Goal: Ask a question

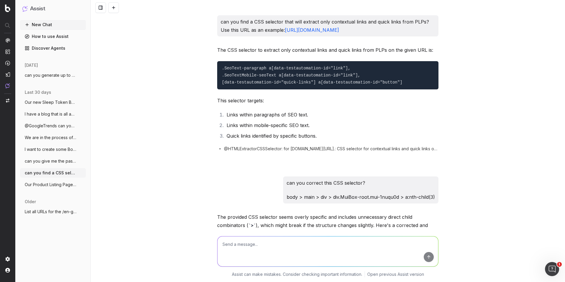
scroll to position [1607, 0]
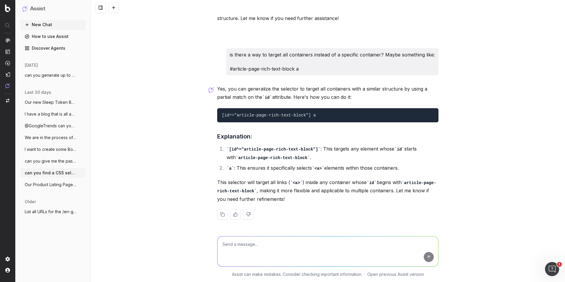
click at [61, 71] on button "can you generate up to 2 meta descriptio" at bounding box center [53, 75] width 66 height 9
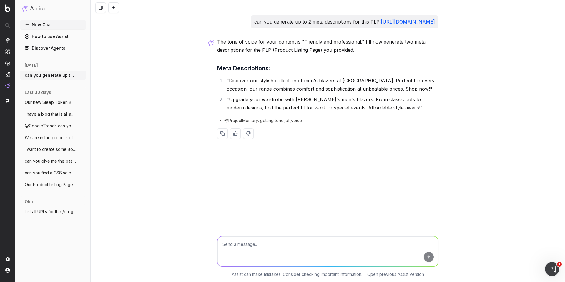
click at [50, 117] on span "I have a blog that is all about Baby's F" at bounding box center [51, 114] width 52 height 6
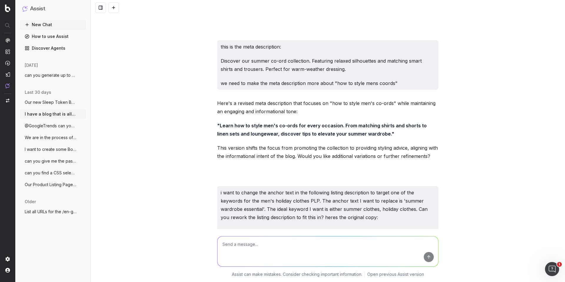
click at [58, 99] on button "Our new Sleep Token Band Tshirts are a m" at bounding box center [53, 102] width 66 height 9
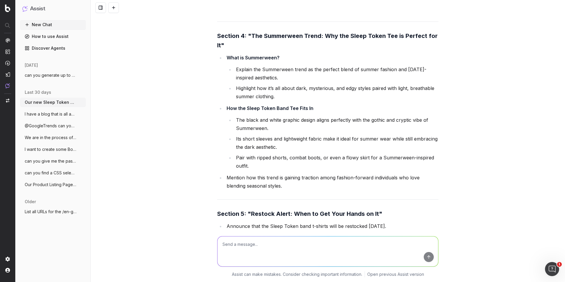
scroll to position [2225, 0]
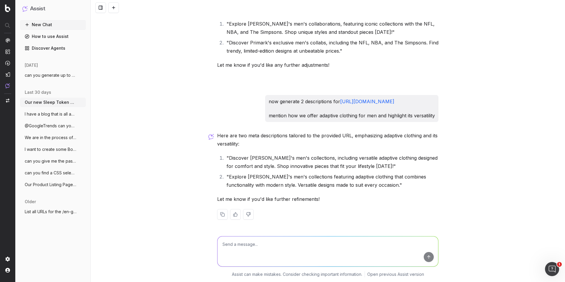
click at [209, 232] on div "Assist can make mistakes. Consider checking important information. Open previou…" at bounding box center [328, 255] width 474 height 53
click at [231, 246] on textarea at bounding box center [327, 252] width 221 height 30
click at [326, 259] on textarea "I want to generate a blog outline to improve our topical authority in Baby Clot…" at bounding box center [327, 252] width 221 height 30
paste textarea "Best Babies clothes for every age"
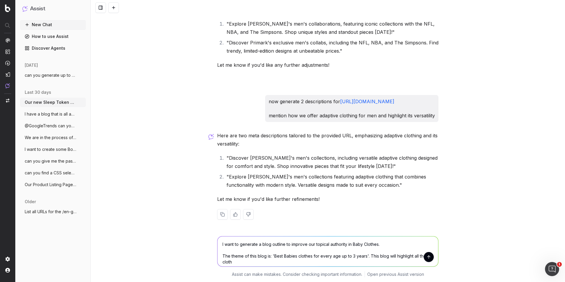
scroll to position [2228, 0]
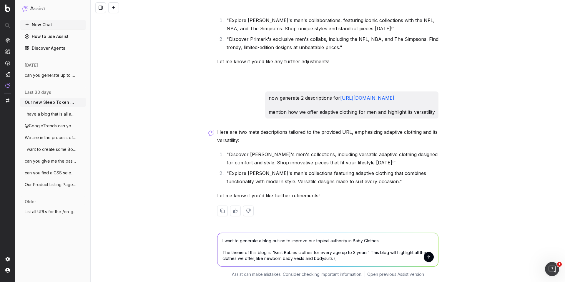
click at [338, 259] on textarea "I want to generate a blog outline to improve our topical authority in Baby Clot…" at bounding box center [327, 250] width 221 height 34
paste textarea "[URL][DOMAIN_NAME]"
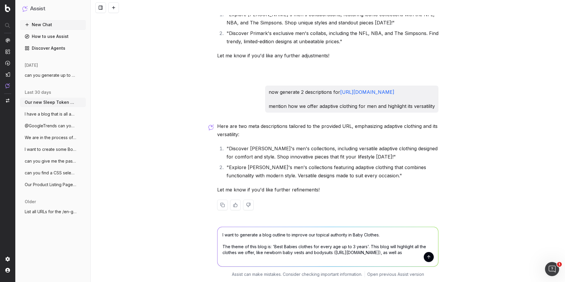
click at [310, 263] on textarea "I want to generate a blog outline to improve our topical authority in Baby Clot…" at bounding box center [327, 246] width 221 height 39
click at [343, 258] on textarea "I want to generate a blog outline to improve our topical authority in Baby Clot…" at bounding box center [327, 246] width 221 height 39
paste textarea "[URL][DOMAIN_NAME]"
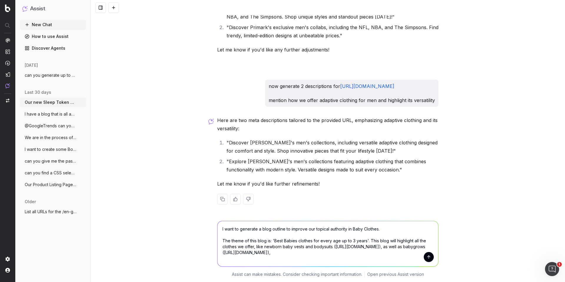
click at [293, 258] on textarea "I want to generate a blog outline to improve our topical authority in Baby Clot…" at bounding box center [327, 243] width 221 height 45
click at [339, 263] on textarea "I want to generate a blog outline to improve our topical authority in Baby Clot…" at bounding box center [327, 243] width 221 height 45
paste textarea "[URL][DOMAIN_NAME]"
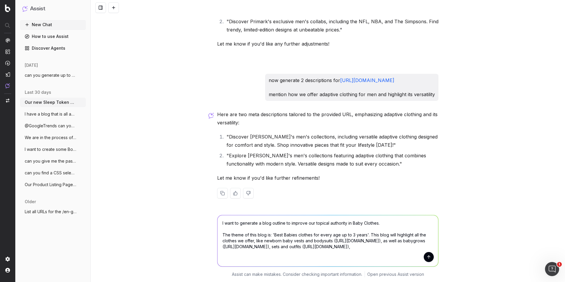
click at [270, 260] on textarea "I want to generate a blog outline to improve our topical authority in Baby Clot…" at bounding box center [327, 240] width 221 height 51
click at [237, 262] on textarea "I want to generate a blog outline to improve our topical authority in Baby Clot…" at bounding box center [327, 240] width 221 height 51
click at [327, 262] on textarea "I want to generate a blog outline to improve our topical authority in Baby Clot…" at bounding box center [327, 240] width 221 height 51
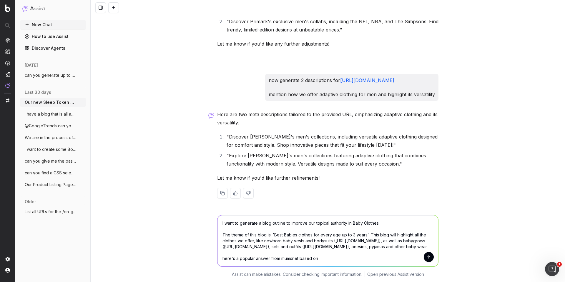
drag, startPoint x: 327, startPoint y: 262, endPoint x: 302, endPoint y: 259, distance: 25.4
click at [302, 259] on textarea "I want to generate a blog outline to improve our topical authority in Baby Clot…" at bounding box center [327, 240] width 221 height 51
drag, startPoint x: 351, startPoint y: 257, endPoint x: 355, endPoint y: 253, distance: 5.4
click at [353, 256] on textarea "I want to generate a blog outline to improve our topical authority in Baby Clot…" at bounding box center [327, 240] width 221 height 51
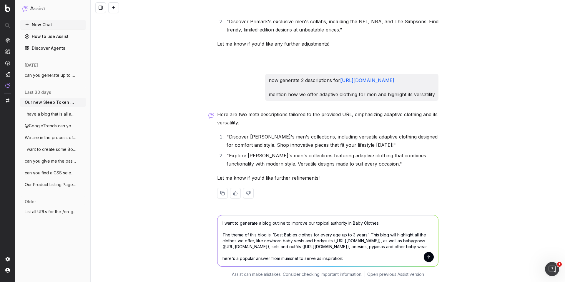
click at [353, 251] on textarea "I want to generate a blog outline to improve our topical authority in Baby Clot…" at bounding box center [327, 240] width 221 height 51
paste textarea "0-3 you mostly need bodysuits and sleepsuits. 3-6 slightly more interesting clo…"
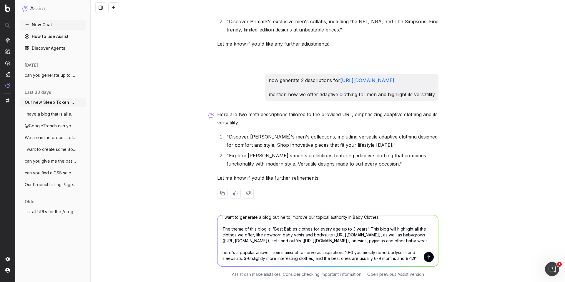
scroll to position [24, 0]
click at [338, 248] on textarea "I want to generate a blog outline to improve our topical authority in Baby Clot…" at bounding box center [327, 240] width 221 height 51
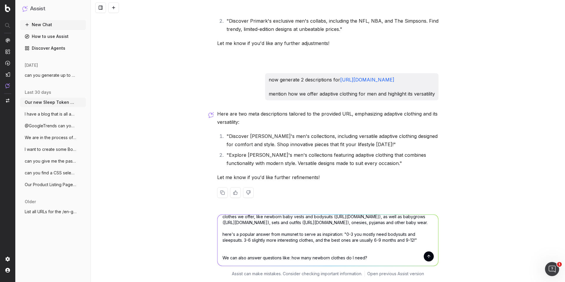
click at [368, 237] on textarea "I want to generate a blog outline to improve our topical authority in Baby Clot…" at bounding box center [327, 240] width 221 height 51
click at [371, 243] on div "I want to generate a blog outline to improve our topical authority in Baby Clot…" at bounding box center [328, 239] width 226 height 64
click at [372, 241] on textarea "I want to generate a blog outline to improve our topical authority in Baby Clot…" at bounding box center [327, 240] width 221 height 51
click at [381, 240] on textarea "I want to generate a blog outline to improve our topical authority in Baby Clot…" at bounding box center [327, 240] width 221 height 51
paste textarea "What to buy for your newborn baby"
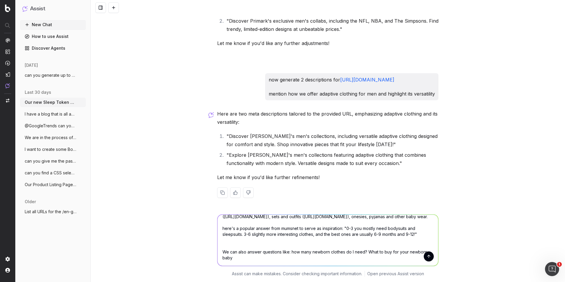
scroll to position [36, 0]
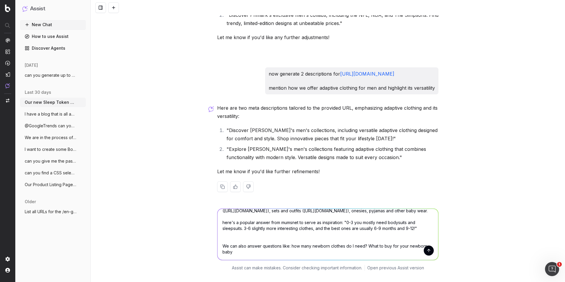
click at [412, 227] on textarea "I want to generate a blog outline to improve our topical authority in Baby Clot…" at bounding box center [327, 234] width 221 height 51
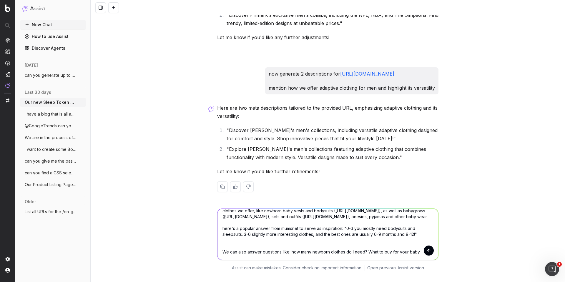
scroll to position [2270, 0]
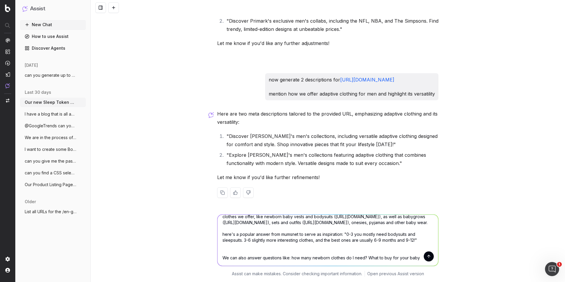
click at [377, 233] on textarea "I want to generate a blog outline to improve our topical authority in Baby Clot…" at bounding box center [327, 240] width 221 height 51
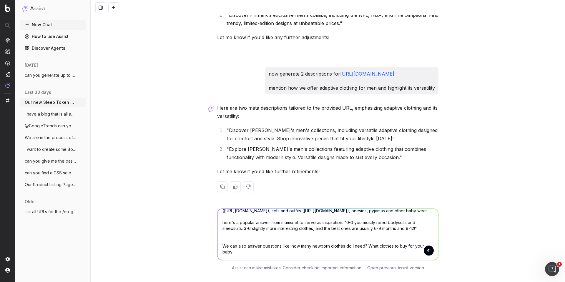
scroll to position [2276, 0]
click at [246, 232] on textarea "I want to generate a blog outline to improve our topical authority in Baby Clot…" at bounding box center [327, 234] width 221 height 51
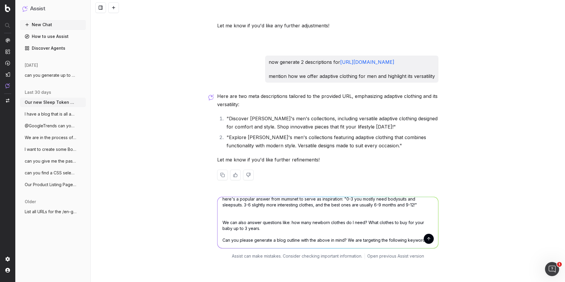
scroll to position [59, 0]
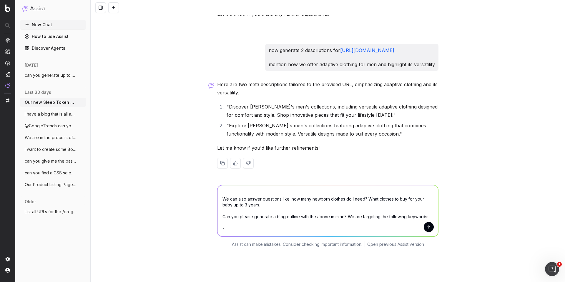
click at [243, 209] on textarea "I want to generate a blog outline to improve our topical authority in Baby Clot…" at bounding box center [327, 210] width 221 height 51
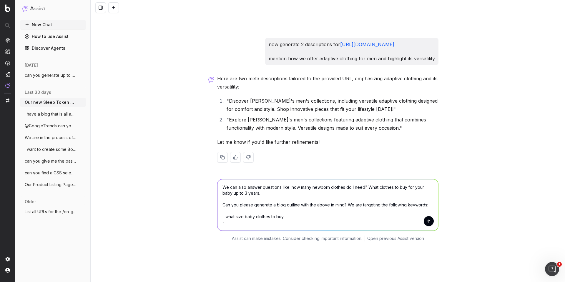
click at [290, 197] on textarea "I want to generate a blog outline to improve our topical authority in Baby Clot…" at bounding box center [327, 204] width 221 height 51
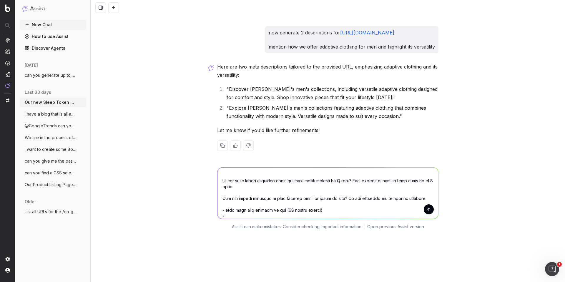
click at [282, 202] on textarea at bounding box center [327, 193] width 221 height 51
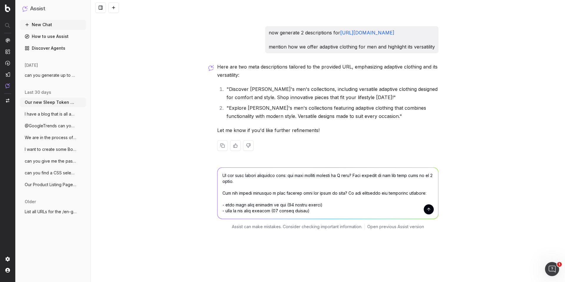
click at [318, 196] on textarea at bounding box center [327, 193] width 221 height 51
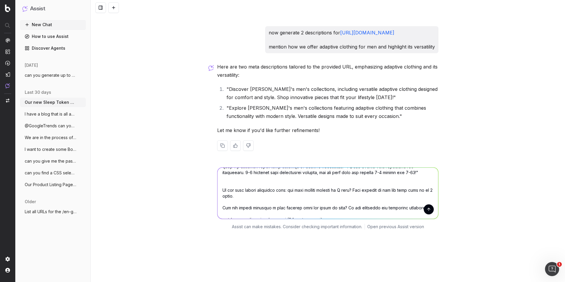
scroll to position [42, 0]
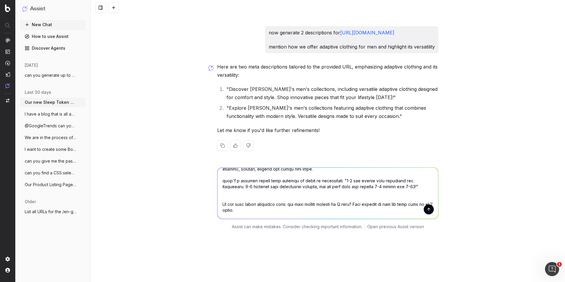
click at [333, 190] on textarea at bounding box center [327, 193] width 221 height 51
click at [330, 189] on textarea at bounding box center [327, 193] width 221 height 51
click at [319, 191] on textarea at bounding box center [327, 193] width 221 height 51
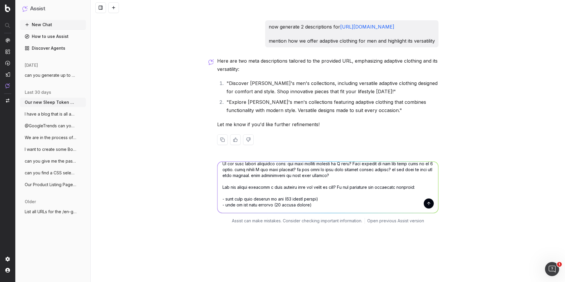
scroll to position [100, 0]
click at [323, 167] on textarea at bounding box center [327, 187] width 221 height 51
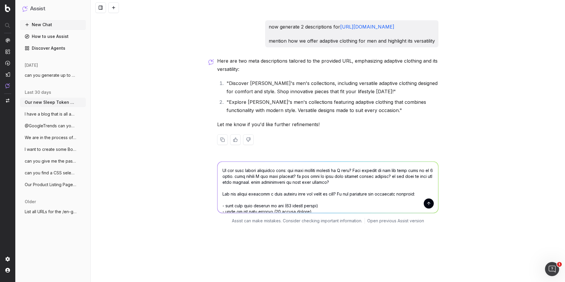
scroll to position [71, 0]
click at [425, 162] on textarea at bounding box center [327, 187] width 221 height 51
click at [297, 163] on textarea at bounding box center [327, 187] width 221 height 51
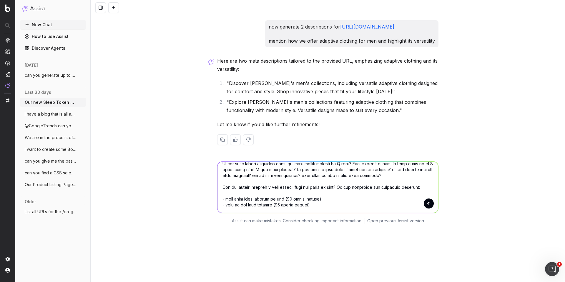
scroll to position [100, 0]
click at [314, 172] on textarea at bounding box center [327, 187] width 221 height 51
click at [305, 178] on textarea at bounding box center [327, 187] width 221 height 51
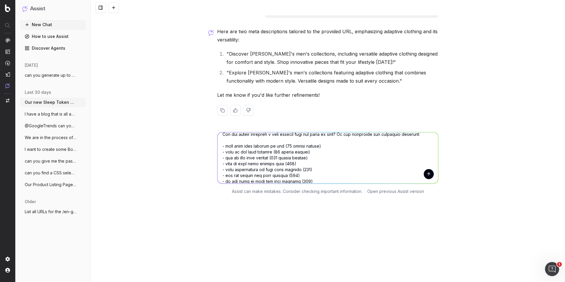
click at [423, 132] on textarea at bounding box center [327, 157] width 221 height 51
click at [371, 146] on textarea at bounding box center [327, 157] width 221 height 51
type textarea "I want to generate a blog outline to improve our topical authority in Baby Clot…"
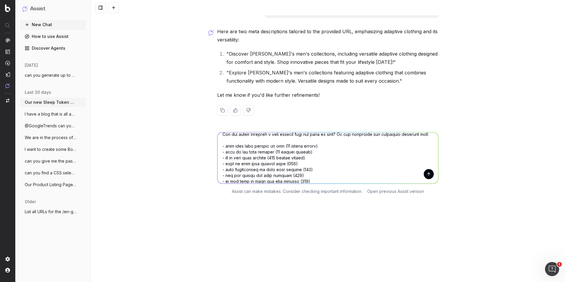
click at [429, 169] on button "submit" at bounding box center [429, 174] width 10 height 10
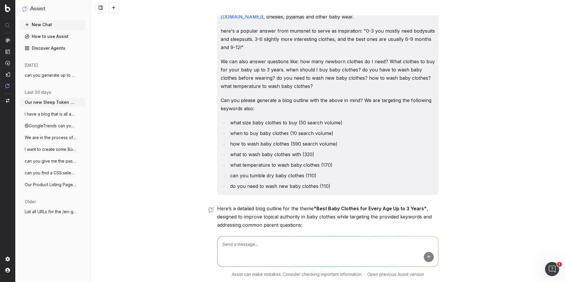
scroll to position [3541, 0]
